Goal: Task Accomplishment & Management: Manage account settings

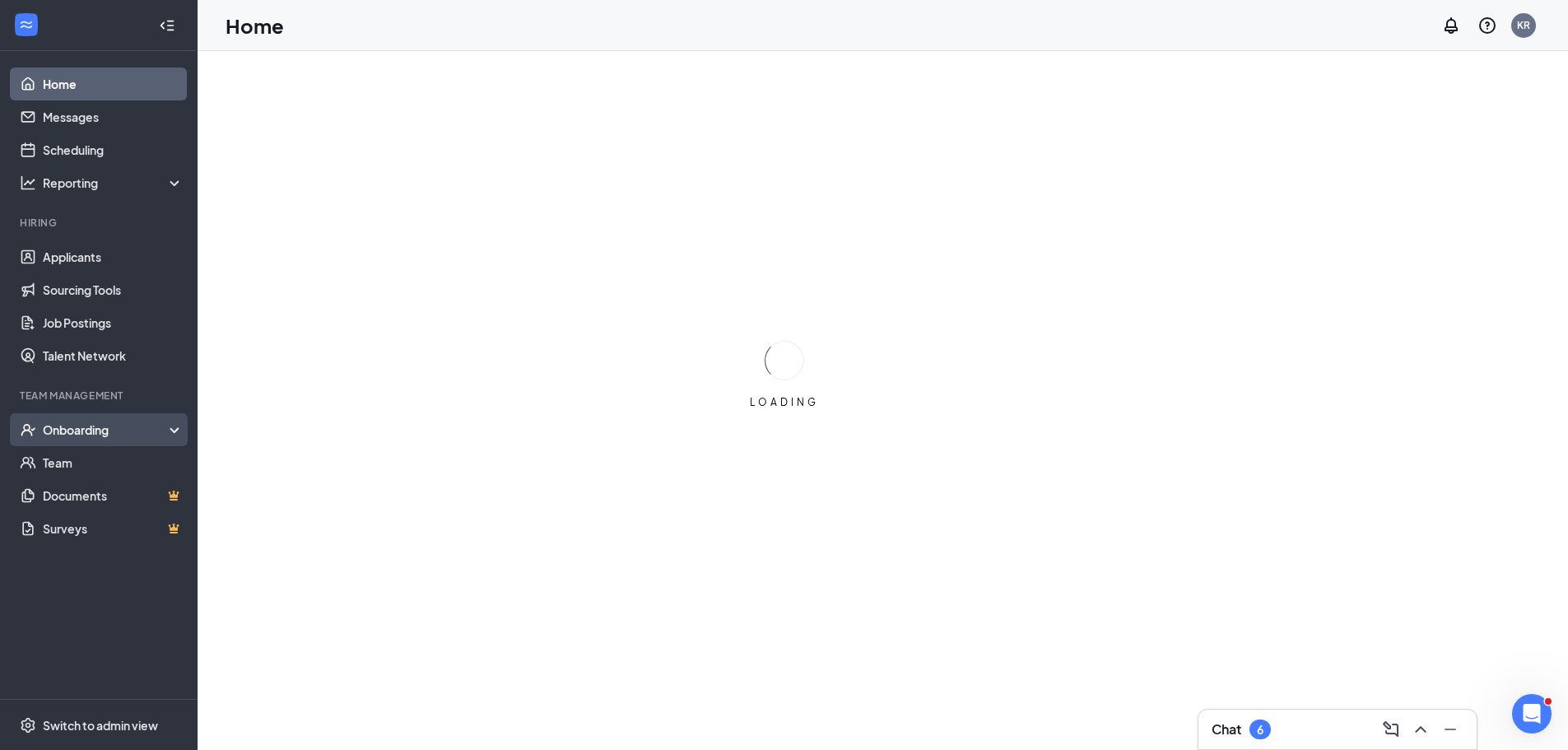
click at [99, 428] on div "Onboarding" at bounding box center [106, 430] width 127 height 17
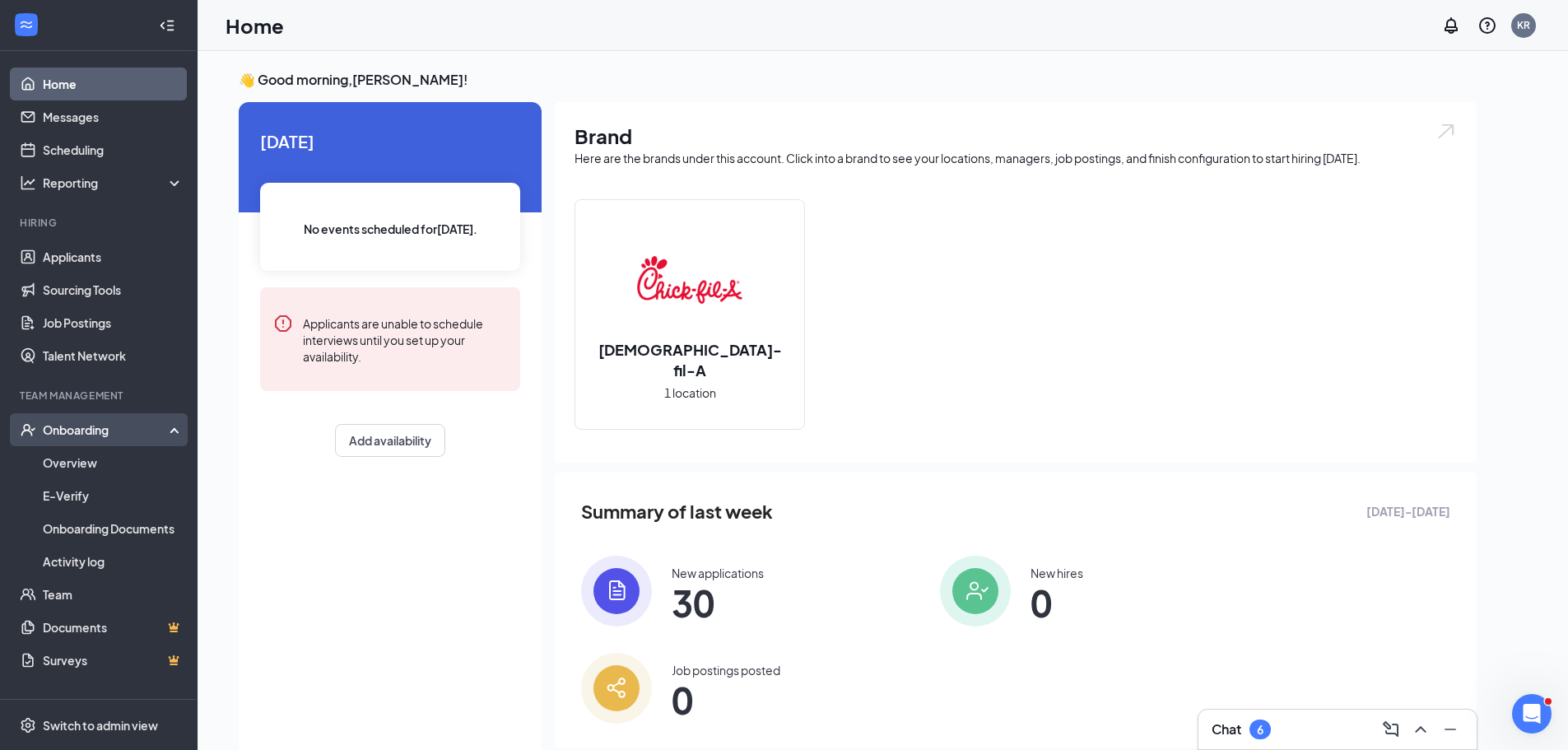
click at [86, 427] on div "Onboarding" at bounding box center [106, 430] width 127 height 17
click at [95, 441] on div "Onboarding" at bounding box center [98, 430] width 197 height 33
click at [93, 458] on link "Overview" at bounding box center [114, 463] width 141 height 33
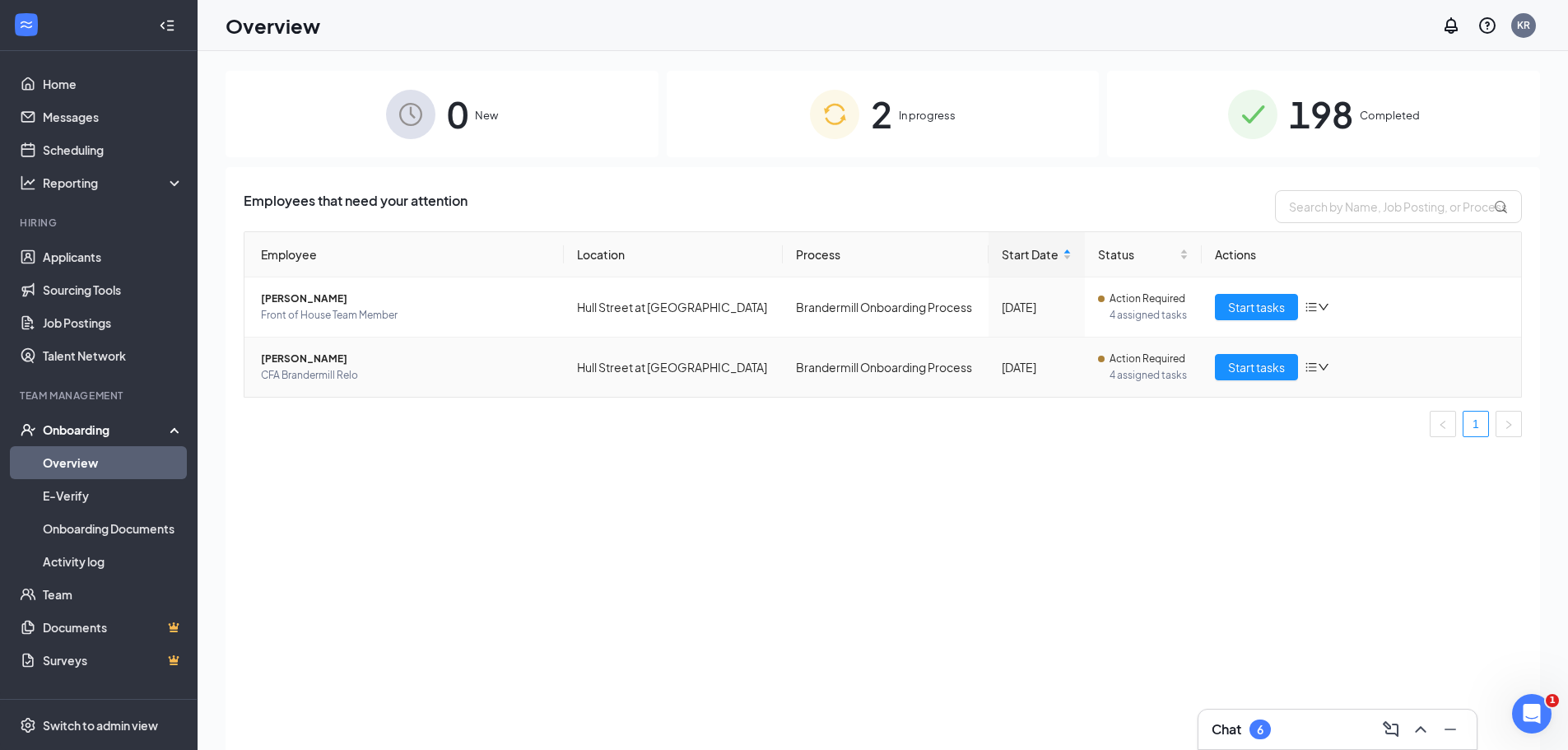
click at [518, 379] on span "CFA Brandermill Relo" at bounding box center [406, 375] width 290 height 17
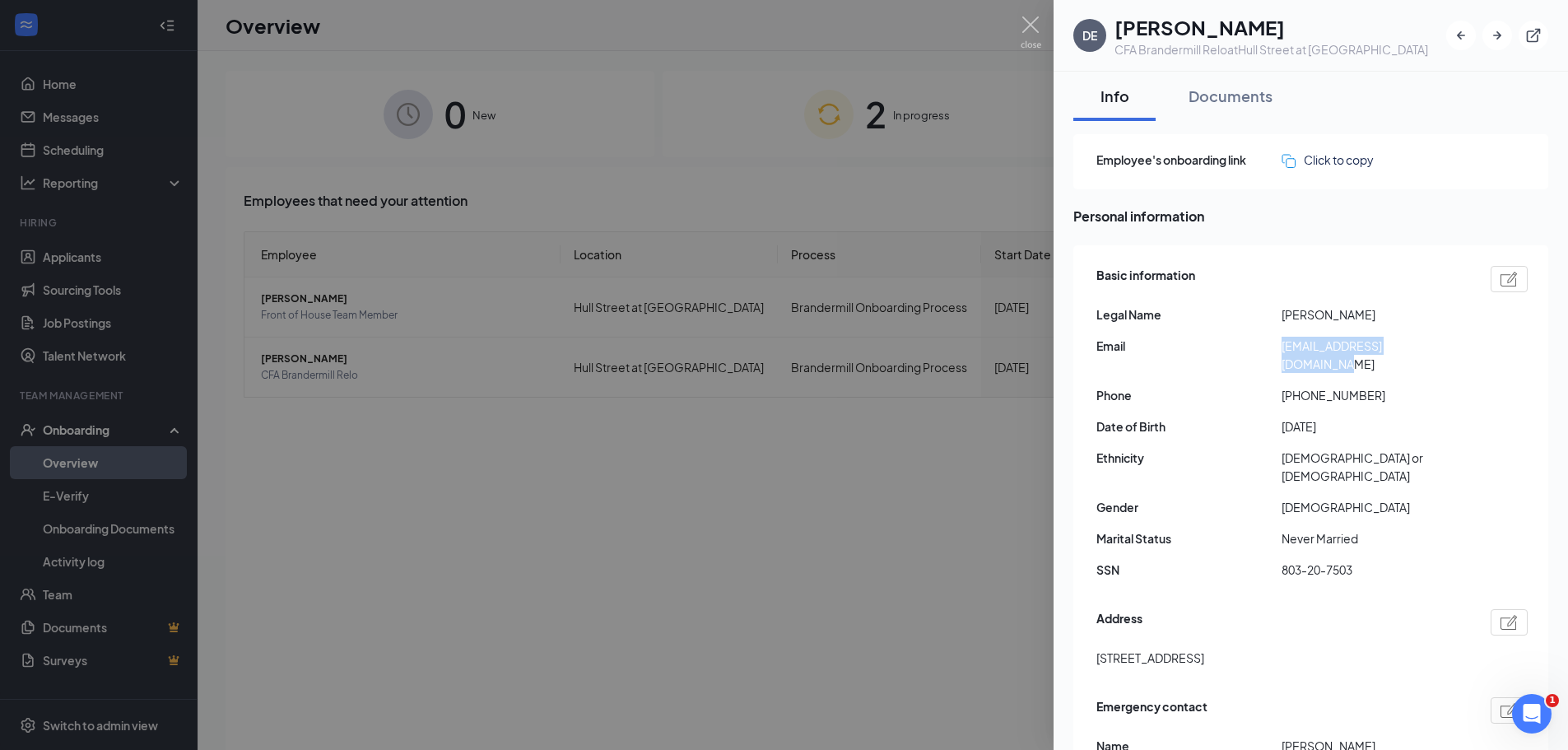
drag, startPoint x: 1452, startPoint y: 343, endPoint x: 1284, endPoint y: 353, distance: 168.3
click at [1284, 353] on span "[EMAIL_ADDRESS][DOMAIN_NAME]" at bounding box center [1375, 354] width 185 height 36
copy span "[EMAIL_ADDRESS][DOMAIN_NAME]"
